Goal: Information Seeking & Learning: Learn about a topic

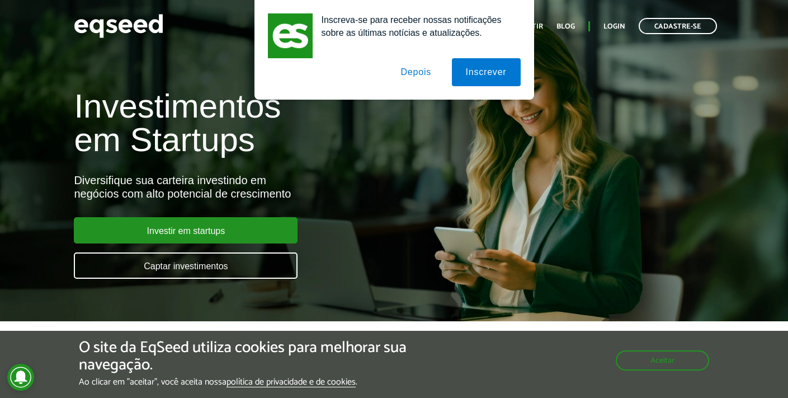
click at [424, 78] on button "Depois" at bounding box center [416, 72] width 59 height 28
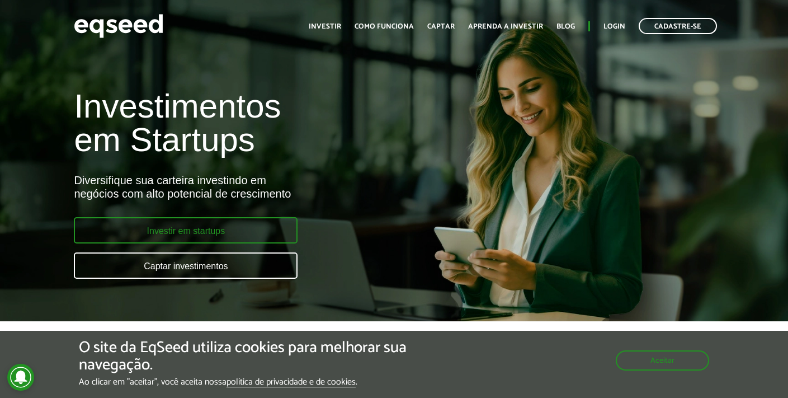
click at [204, 242] on link "Investir em startups" at bounding box center [186, 230] width 224 height 26
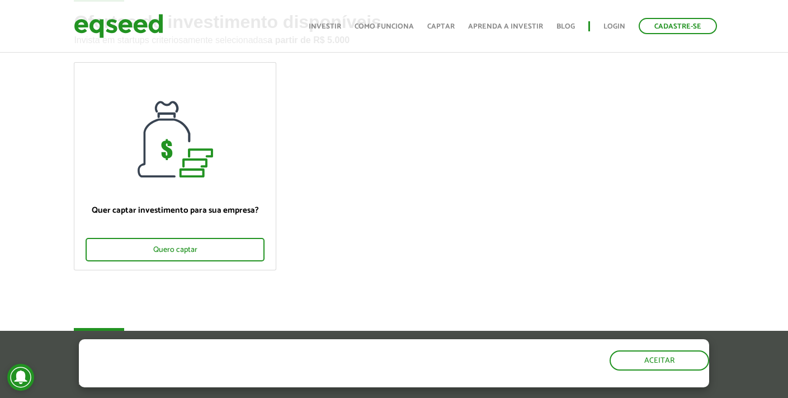
scroll to position [76, 0]
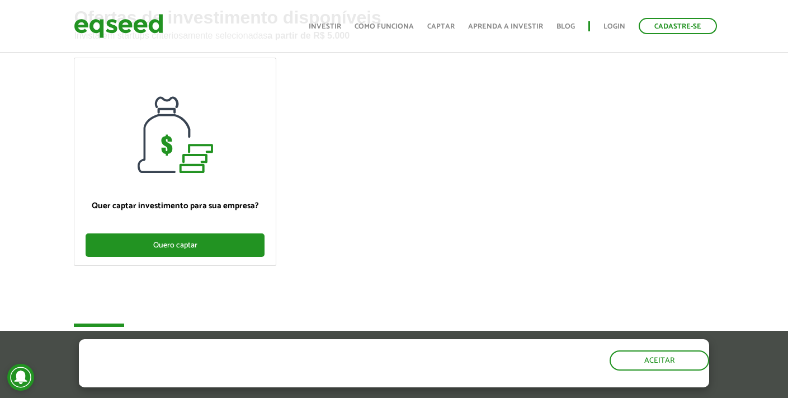
click at [217, 251] on div "Quero captar" at bounding box center [175, 245] width 179 height 24
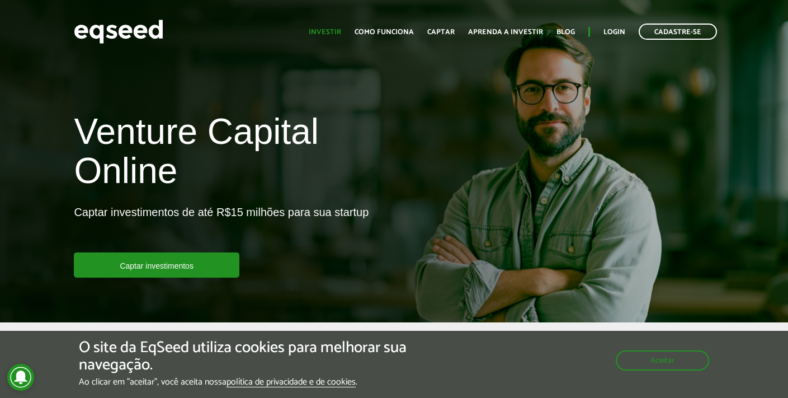
click at [341, 35] on link "Investir" at bounding box center [325, 32] width 32 height 7
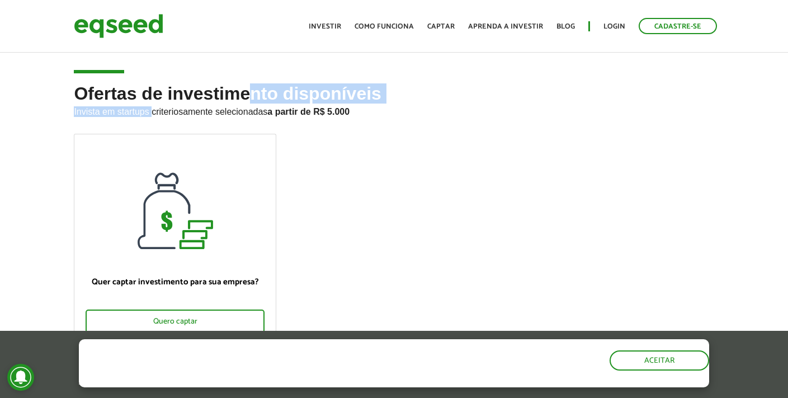
drag, startPoint x: 154, startPoint y: 107, endPoint x: 252, endPoint y: 92, distance: 98.4
click at [252, 92] on h2 "Ofertas de investimento disponíveis Invista em startups criteriosamente selecio…" at bounding box center [394, 109] width 640 height 50
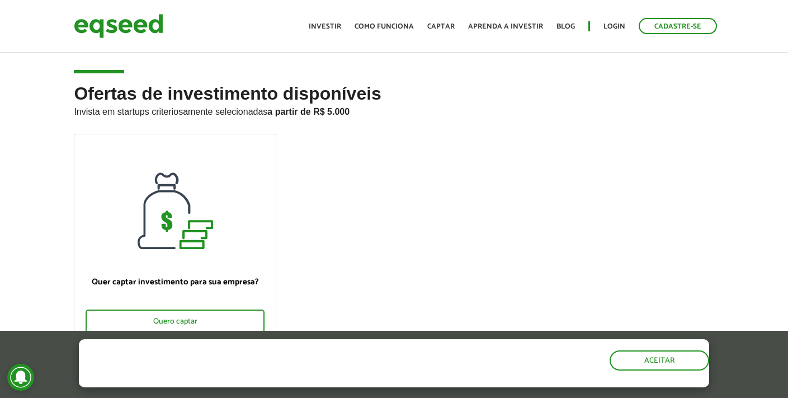
click at [225, 114] on p "Invista em startups criteriosamente selecionadas a partir de R$ 5.000" at bounding box center [394, 110] width 640 height 13
click at [333, 116] on p "Invista em startups criteriosamente selecionadas a partir de R$ 5.000" at bounding box center [394, 110] width 640 height 13
